Goal: Complete application form: Complete application form

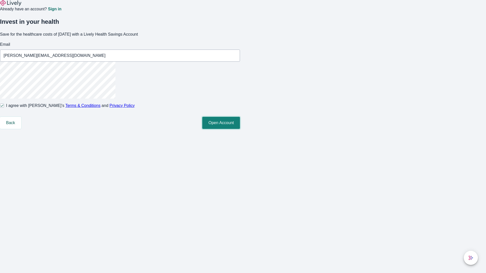
click at [240, 129] on button "Open Account" at bounding box center [221, 123] width 38 height 12
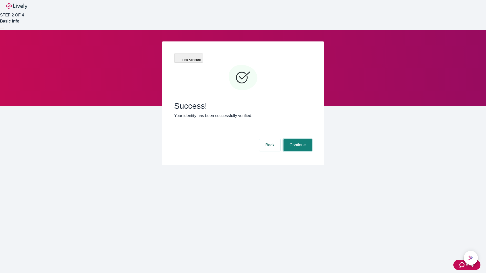
click at [297, 139] on button "Continue" at bounding box center [298, 145] width 28 height 12
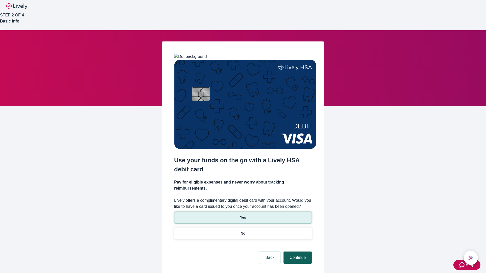
click at [243, 215] on p "Yes" at bounding box center [243, 217] width 6 height 5
click at [297, 252] on button "Continue" at bounding box center [298, 258] width 28 height 12
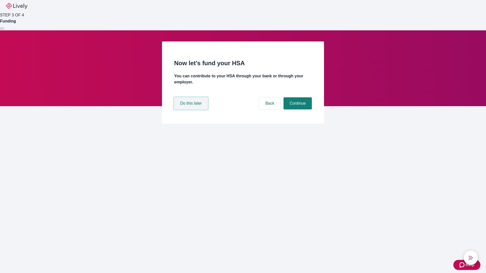
click at [192, 110] on button "Do this later" at bounding box center [191, 103] width 34 height 12
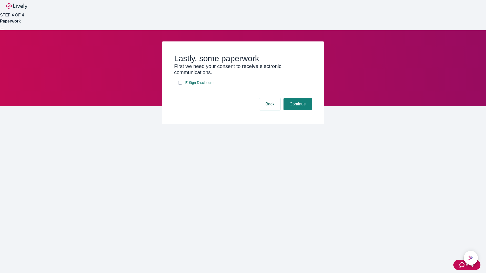
click at [180, 85] on input "E-Sign Disclosure" at bounding box center [180, 83] width 4 height 4
checkbox input "true"
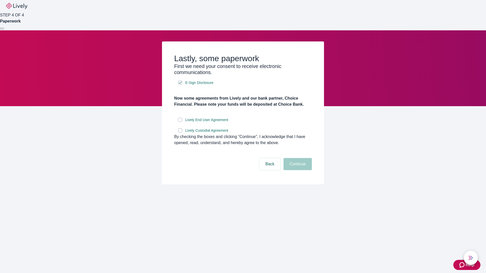
click at [180, 122] on input "Lively End User Agreement" at bounding box center [180, 120] width 4 height 4
checkbox input "true"
click at [180, 133] on input "Lively Custodial Agreement" at bounding box center [180, 131] width 4 height 4
checkbox input "true"
click at [297, 170] on button "Continue" at bounding box center [298, 164] width 28 height 12
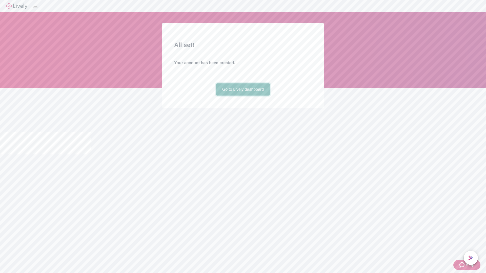
click at [243, 96] on link "Go to Lively dashboard" at bounding box center [243, 90] width 54 height 12
